Goal: Check status: Check status

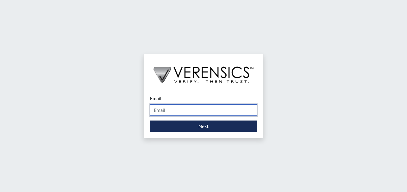
click at [188, 110] on input "Email" at bounding box center [203, 109] width 107 height 11
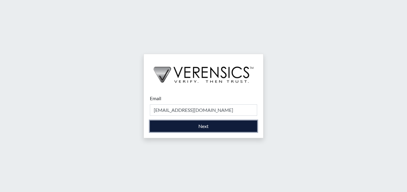
click at [197, 131] on button "Next" at bounding box center [203, 126] width 107 height 11
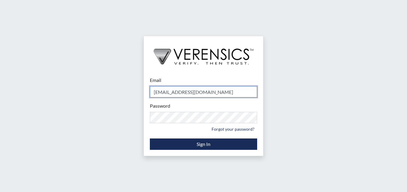
drag, startPoint x: 212, startPoint y: 92, endPoint x: 121, endPoint y: 85, distance: 91.0
click at [121, 85] on div "Email [EMAIL_ADDRESS][DOMAIN_NAME] Please provide your email address. Password …" at bounding box center [203, 96] width 407 height 192
type input "[PERSON_NAME][EMAIL_ADDRESS][PERSON_NAME][DOMAIN_NAME]"
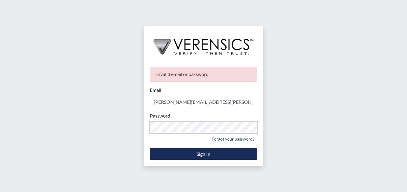
click at [66, 110] on div "Invalid email or password. Email [PERSON_NAME][EMAIL_ADDRESS][PERSON_NAME][DOMA…" at bounding box center [203, 96] width 407 height 192
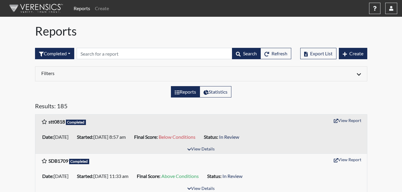
scroll to position [30, 0]
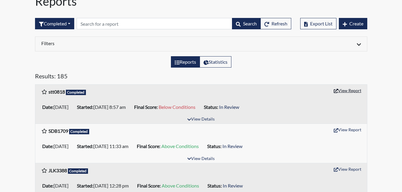
click at [347, 89] on button "View Report" at bounding box center [347, 90] width 33 height 9
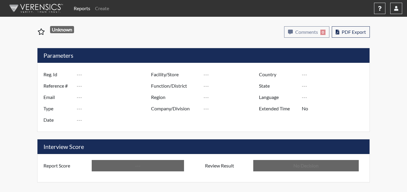
type input "stt0818"
type input "50977"
type input "---"
type input "Corrections Pre-Employment"
type input "Aug 28, 2025"
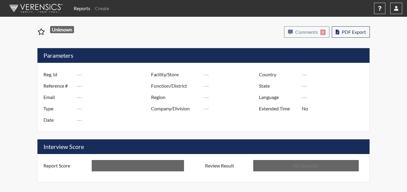
type input "Metro Re-Entry Facility"
type input "[GEOGRAPHIC_DATA]"
type input "[US_STATE]"
type input "English"
type input "Below Conditions"
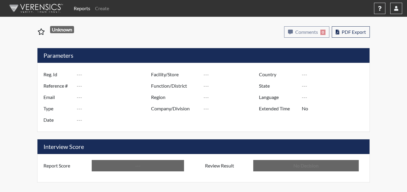
type input "In Review"
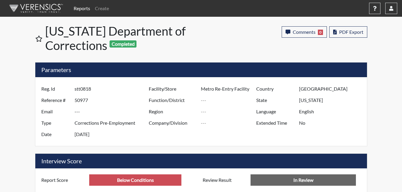
click at [384, 11] on div "Reports Create Help Center × Verensics Best Practices How to successfully use t…" at bounding box center [234, 8] width 326 height 12
click at [389, 8] on button "button" at bounding box center [391, 8] width 12 height 11
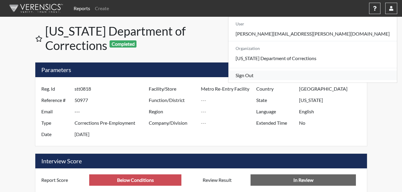
click at [337, 80] on link "Sign Out" at bounding box center [312, 76] width 169 height 10
